Goal: Task Accomplishment & Management: Manage account settings

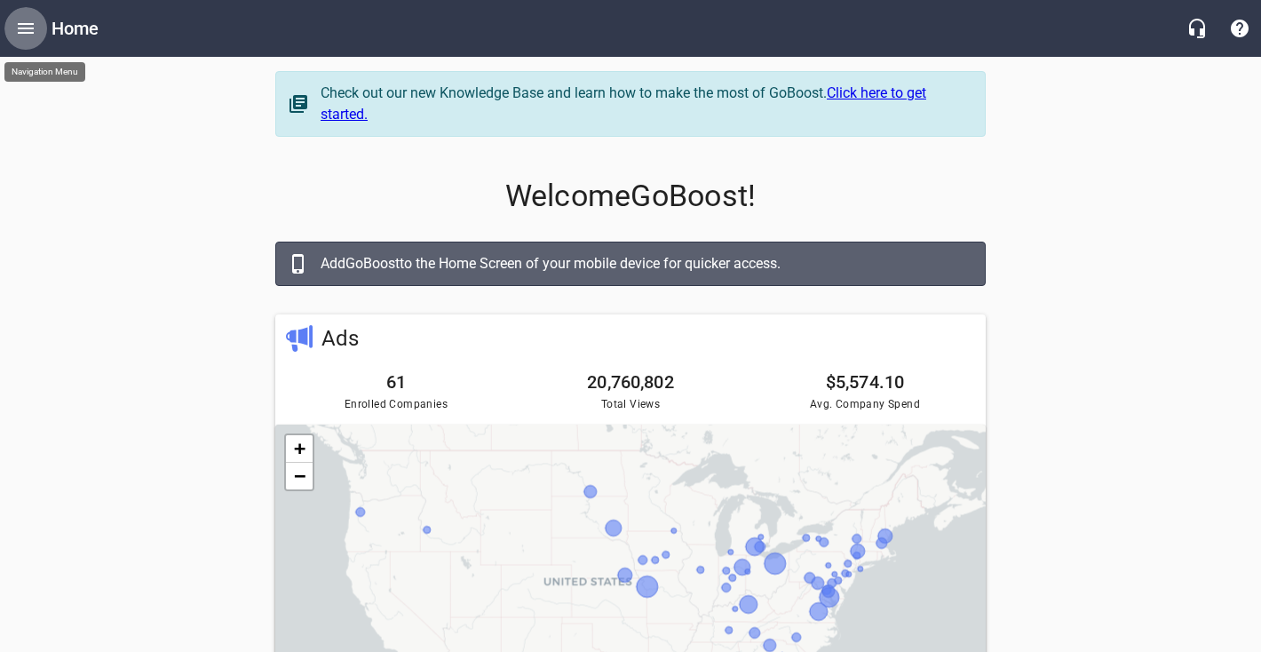
click at [30, 33] on icon "Open drawer" at bounding box center [26, 28] width 16 height 11
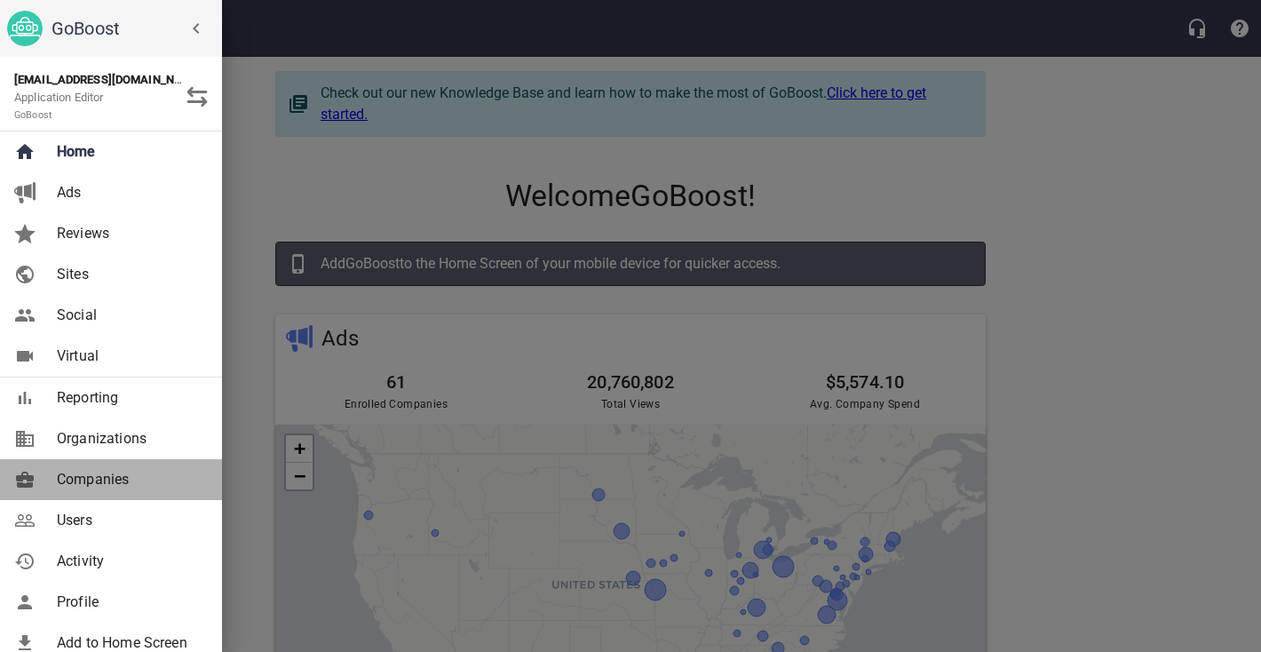
click at [52, 484] on div "Companies" at bounding box center [129, 479] width 158 height 21
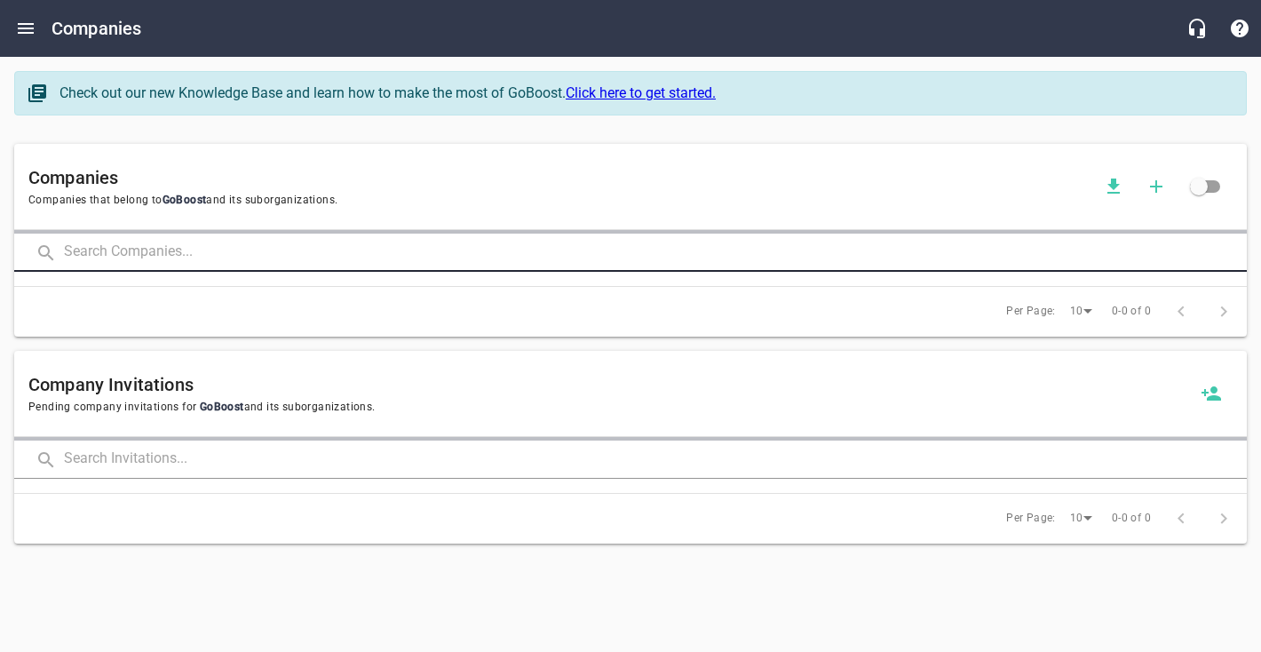
click at [84, 259] on input "text" at bounding box center [655, 253] width 1183 height 38
type input "frontier"
click button at bounding box center [0, 0] width 0 height 0
click at [146, 257] on input "frontier" at bounding box center [630, 253] width 1133 height 38
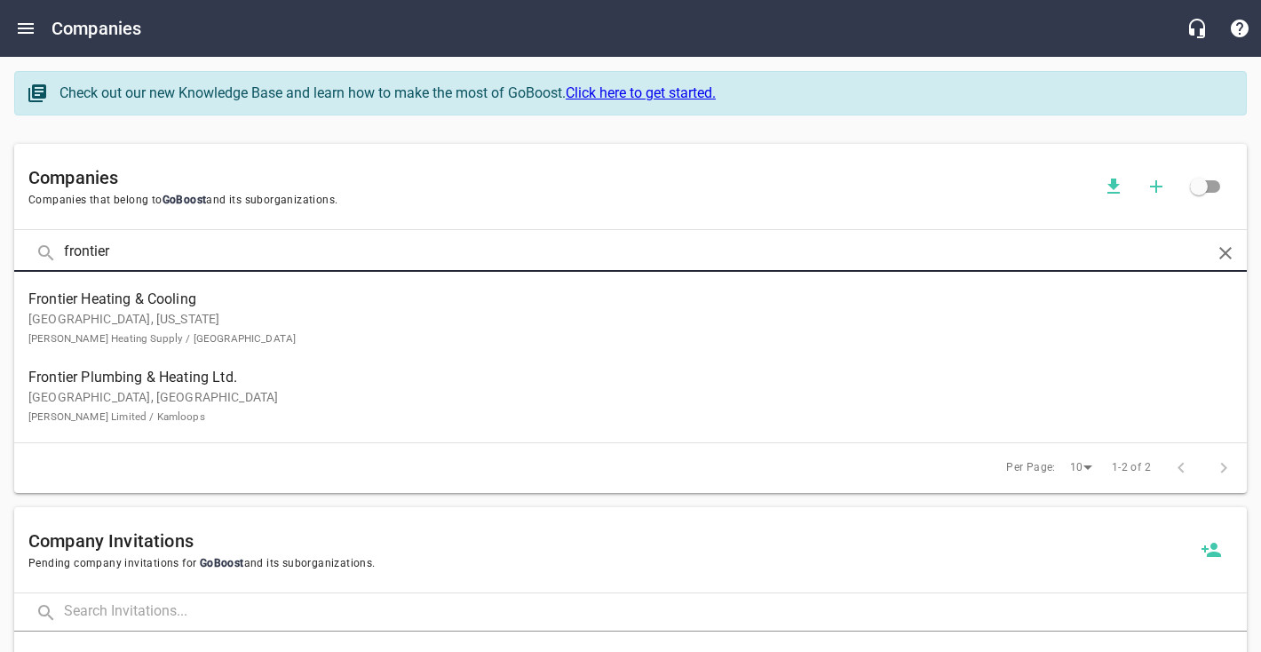
click at [159, 401] on p "[GEOGRAPHIC_DATA], [GEOGRAPHIC_DATA] [PERSON_NAME] Limited / Kamloops" at bounding box center [616, 406] width 1176 height 37
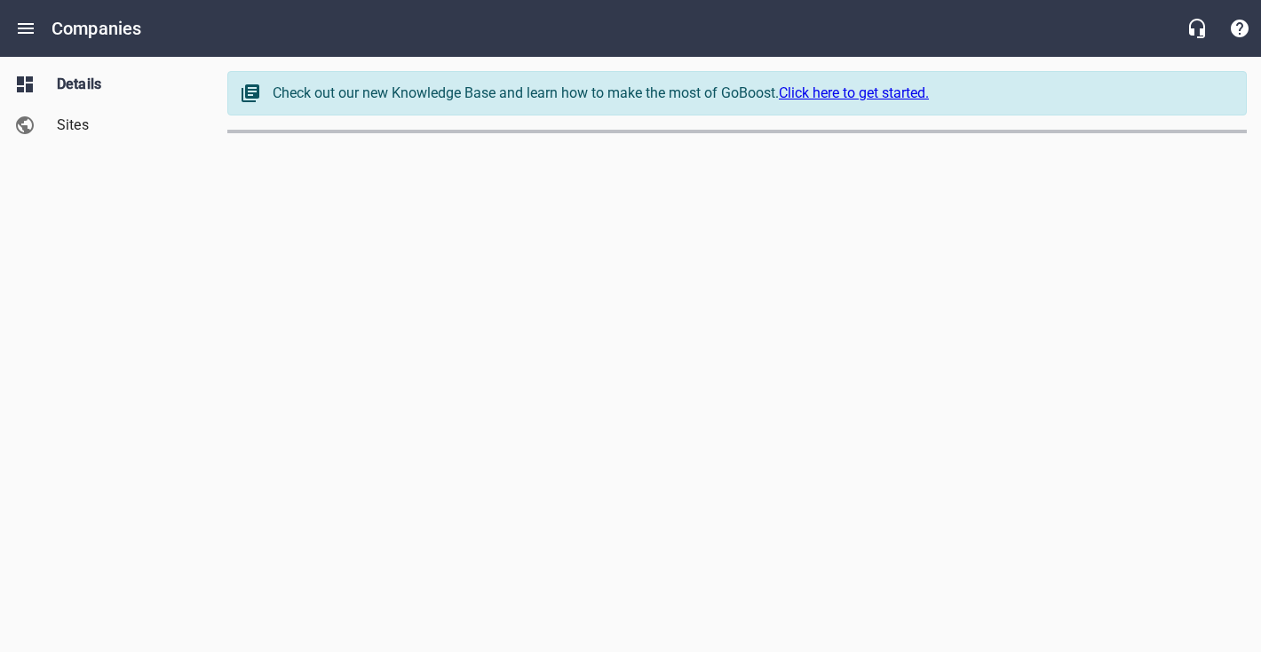
select select "[GEOGRAPHIC_DATA]"
select select "62"
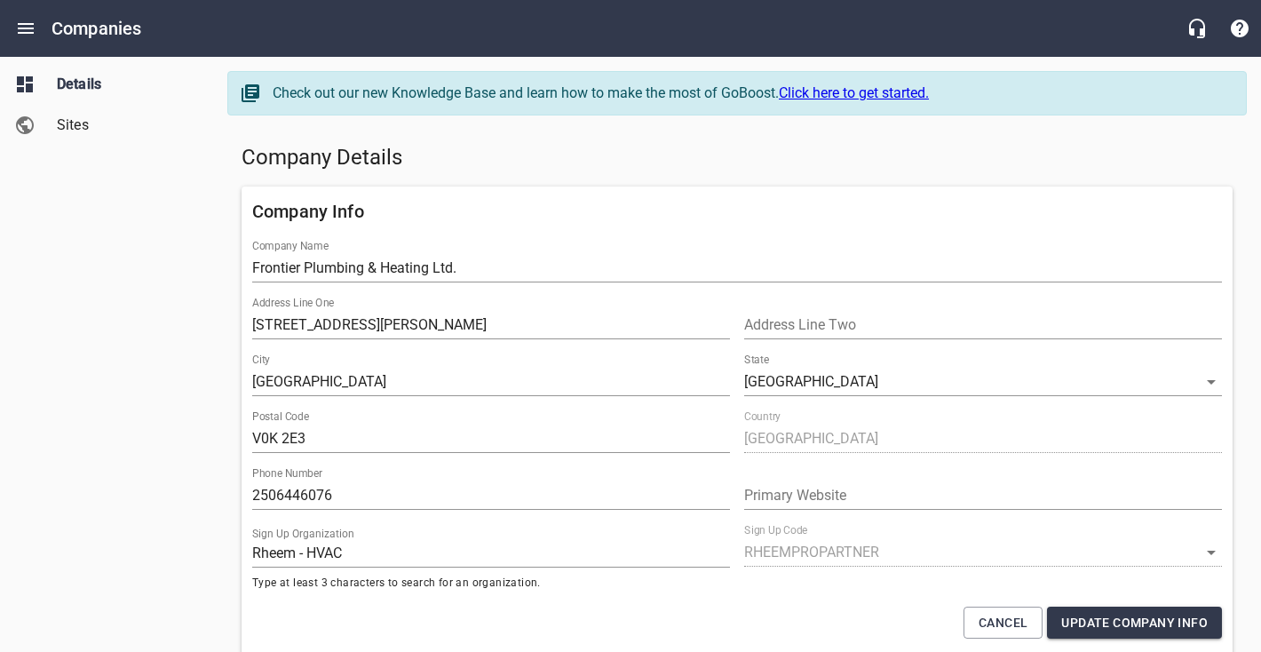
click at [282, 163] on h5 "Company Details" at bounding box center [737, 158] width 991 height 28
click at [148, 228] on div "Details Sites" at bounding box center [107, 326] width 214 height 652
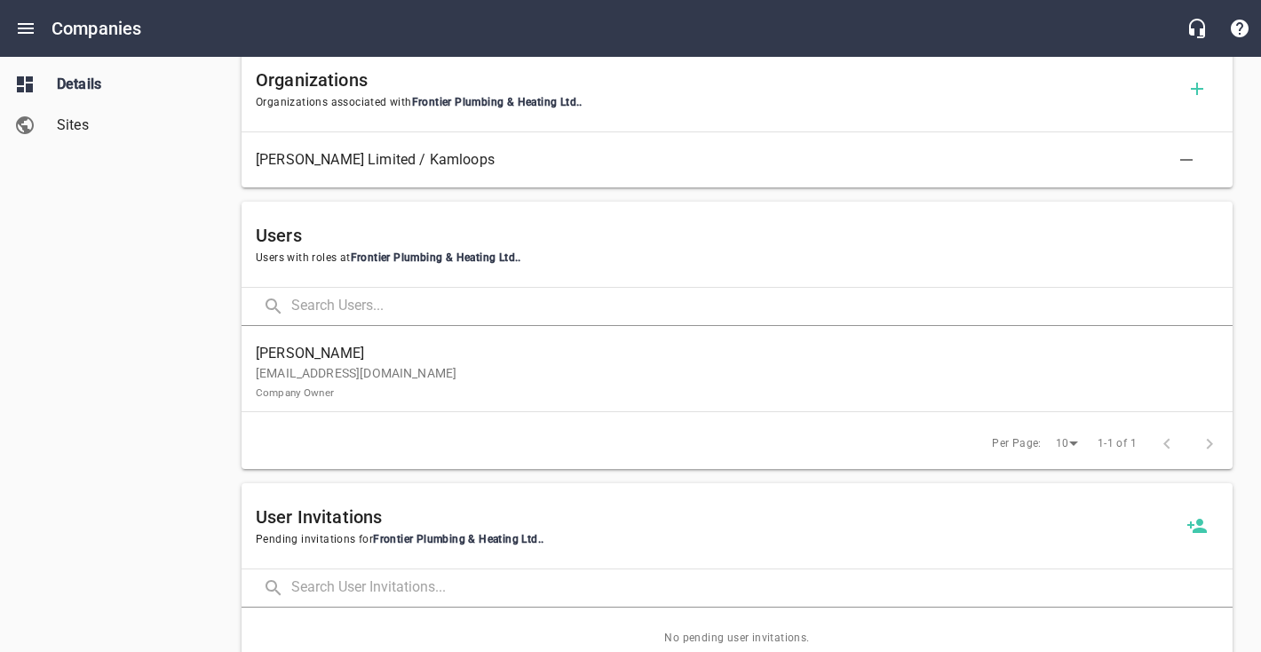
scroll to position [878, 0]
click at [125, 116] on span "Sites" at bounding box center [124, 125] width 135 height 21
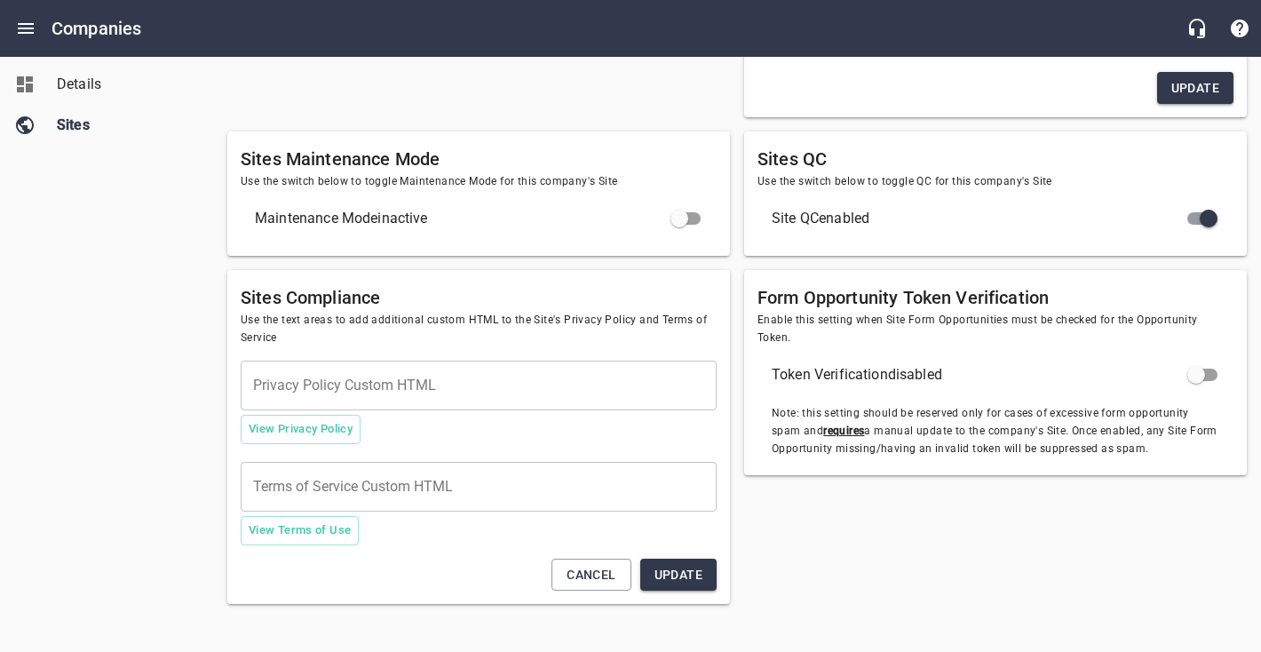
type textarea "<meta name="google-site-verification" content="5i51ayUfw4ibKjPPVCFfYImHHC0SjM1Q…"
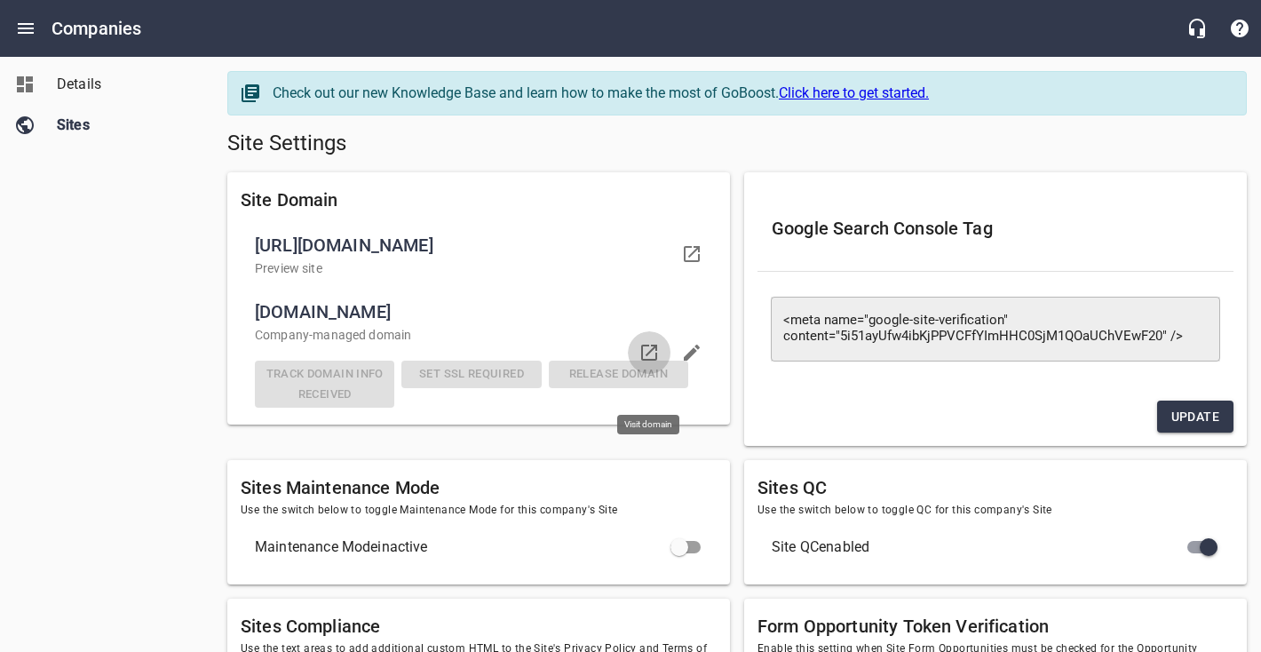
click at [643, 361] on icon at bounding box center [649, 353] width 16 height 16
click at [54, 82] on div "Details" at bounding box center [124, 84] width 149 height 21
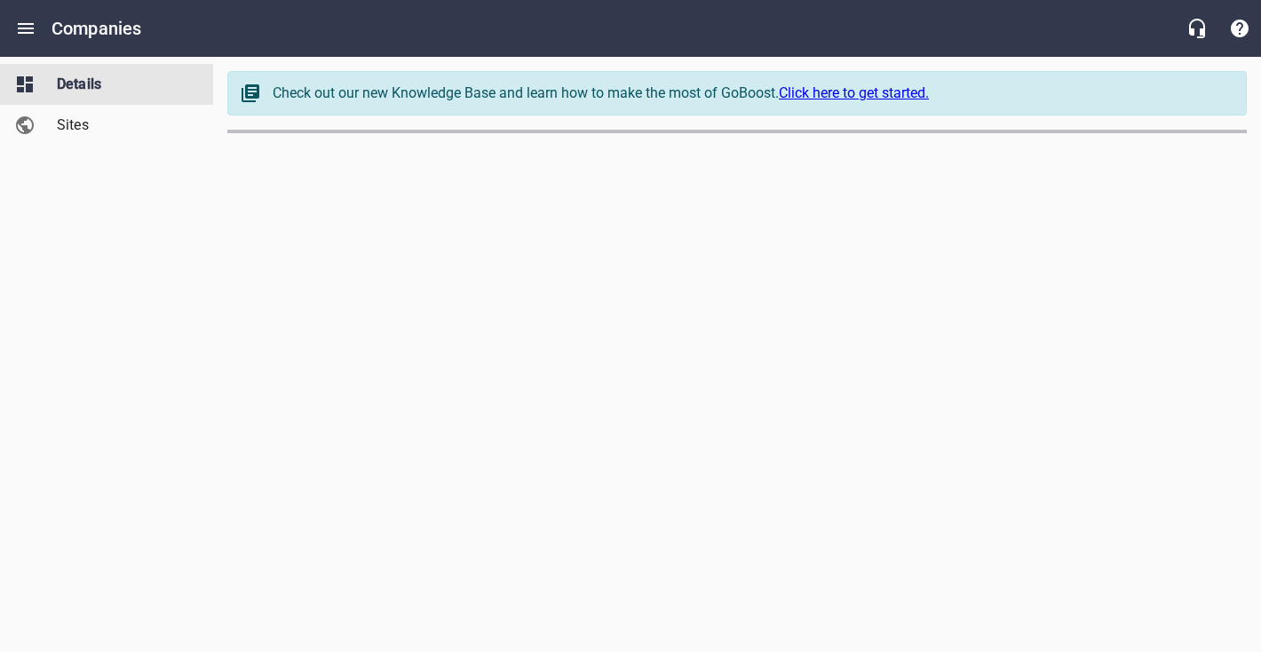
select select "[GEOGRAPHIC_DATA]"
select select "62"
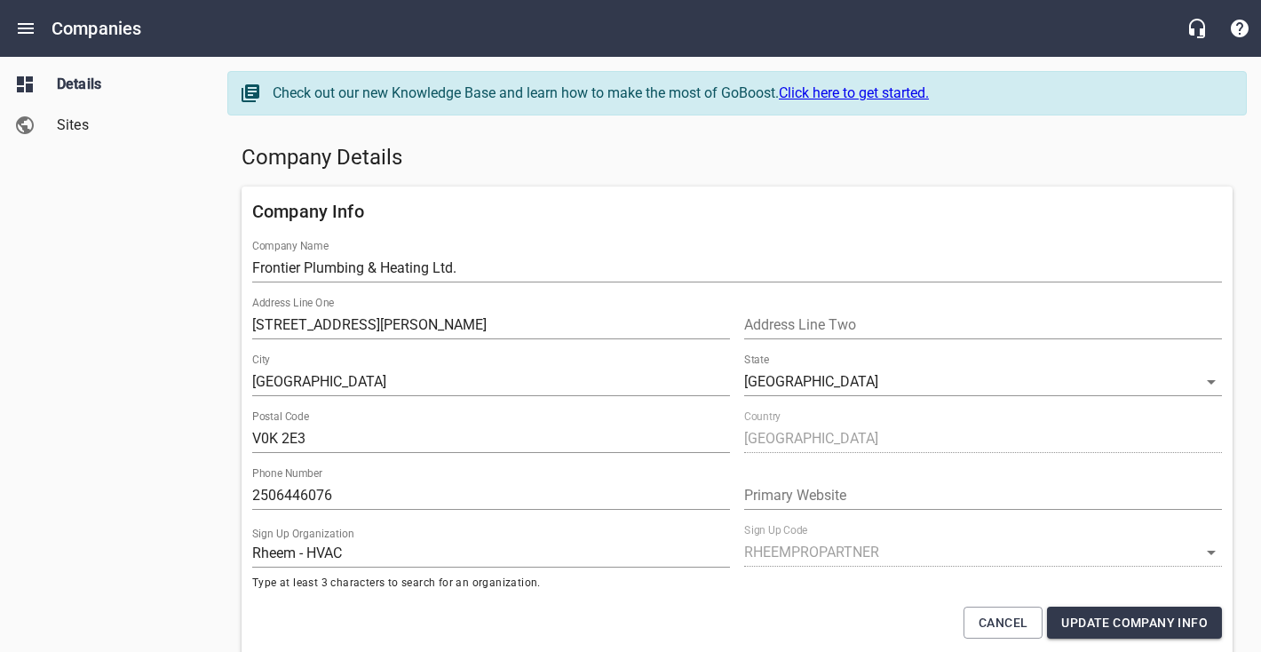
click at [292, 308] on label "Address Line One" at bounding box center [293, 303] width 82 height 11
click at [292, 319] on input "[STREET_ADDRESS][PERSON_NAME]" at bounding box center [491, 325] width 478 height 28
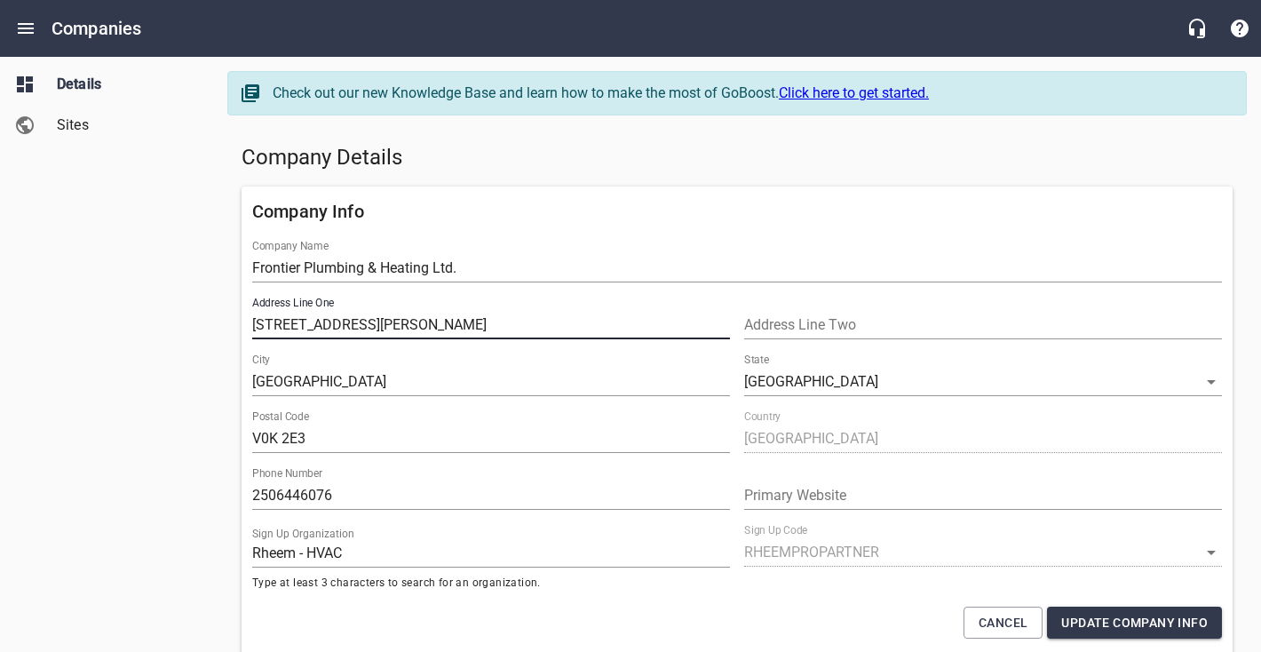
click at [292, 319] on input "[STREET_ADDRESS][PERSON_NAME]" at bounding box center [491, 325] width 478 height 28
paste input "[STREET_ADDRESS]"
type input "[STREET_ADDRESS]"
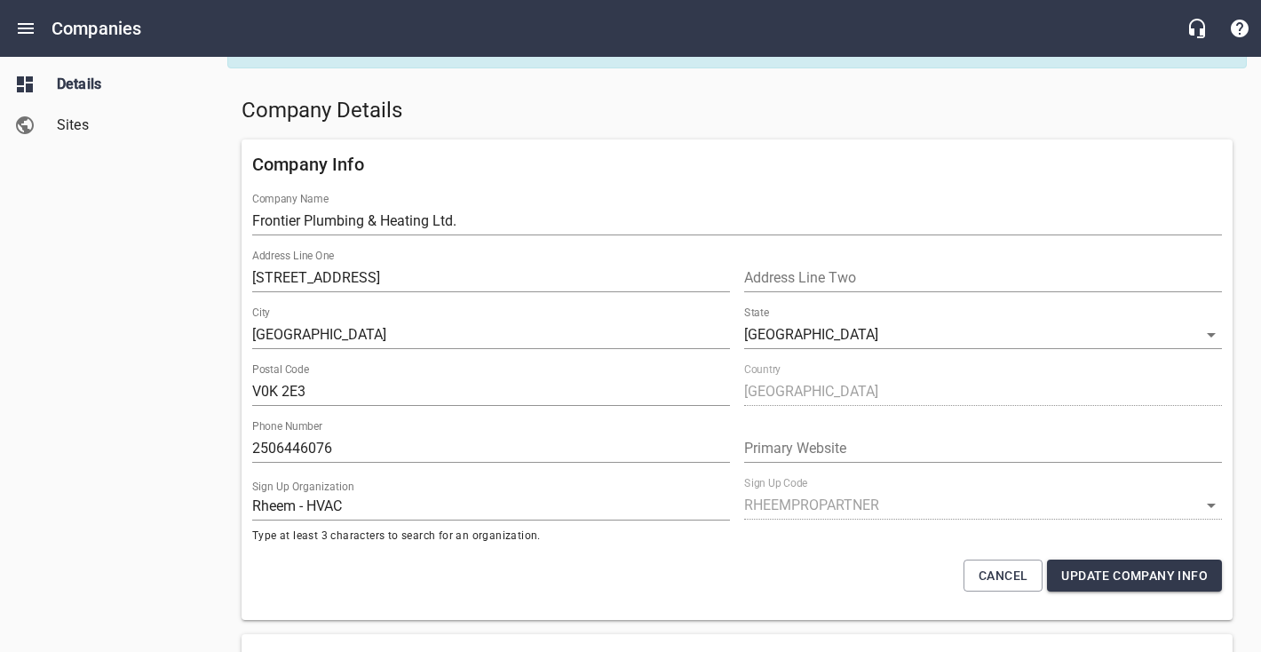
scroll to position [52, 0]
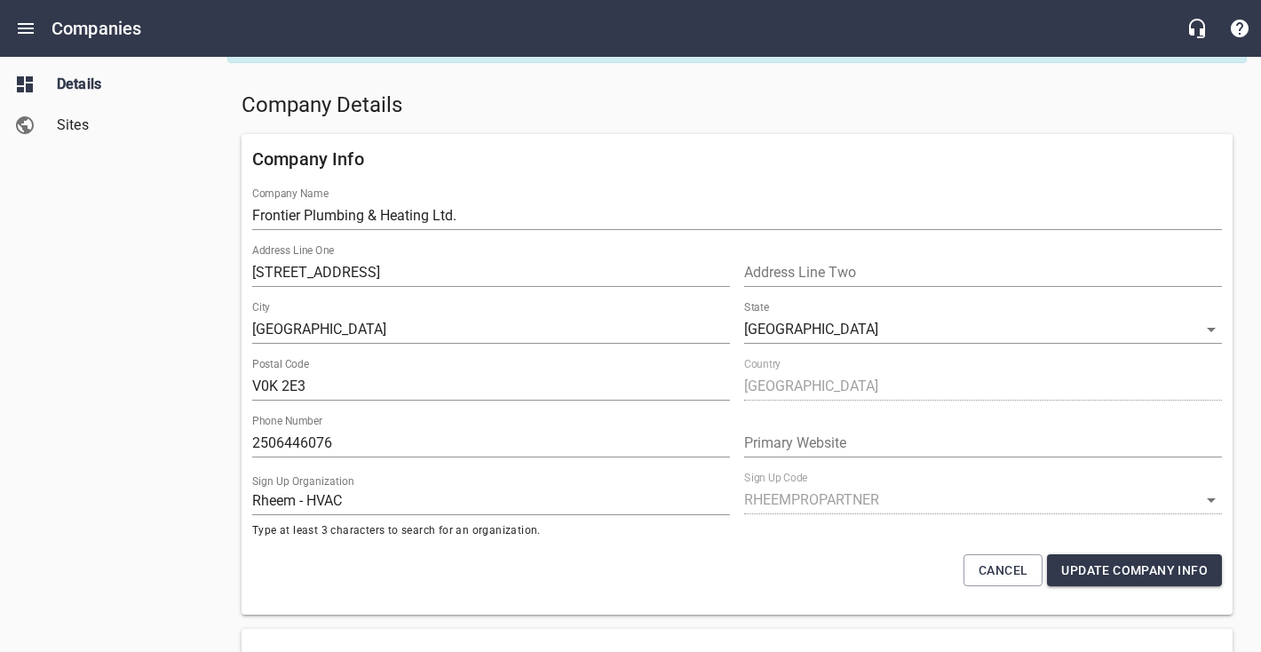
click at [1139, 566] on span "Update Company Info" at bounding box center [1135, 571] width 147 height 22
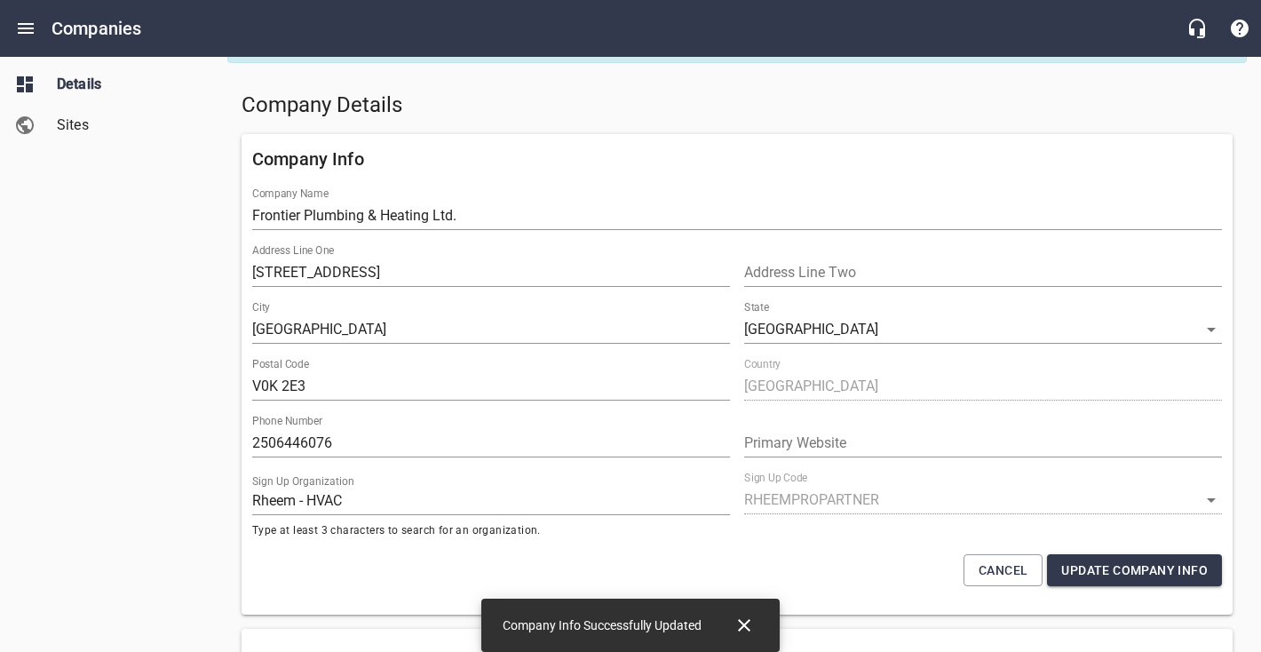
click at [68, 113] on link "Sites" at bounding box center [106, 125] width 213 height 41
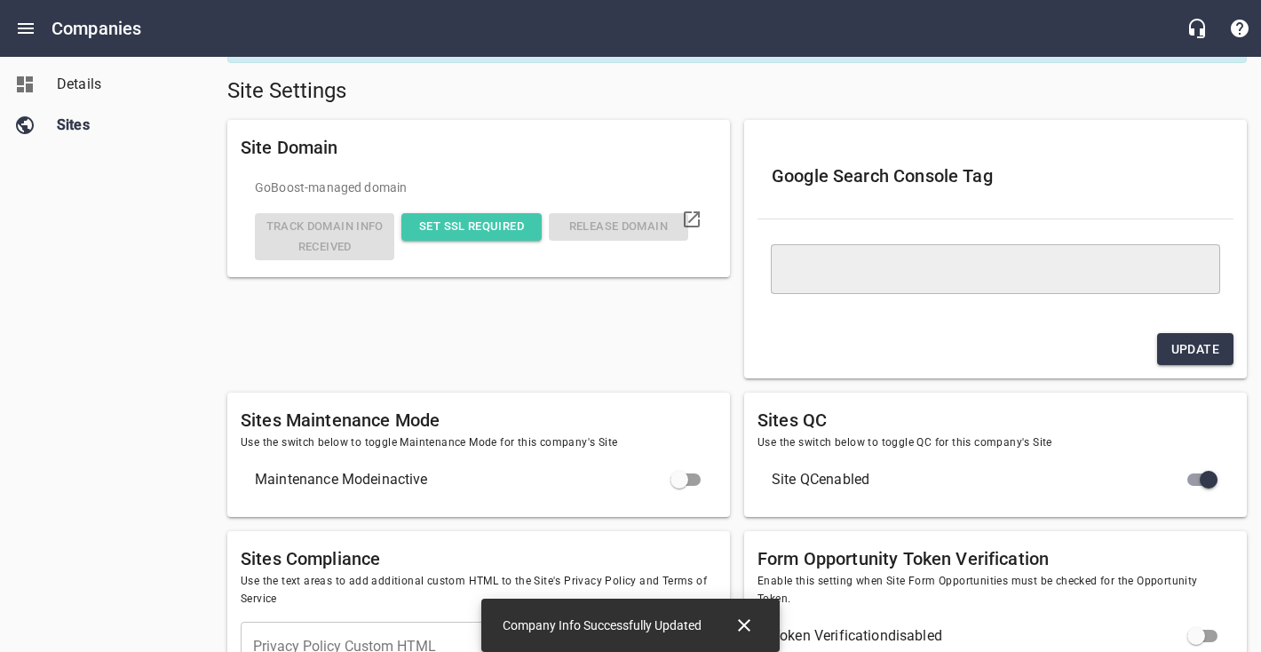
type textarea "<meta name="google-site-verification" content="5i51ayUfw4ibKjPPVCFfYImHHC0SjM1Q…"
